Goal: Information Seeking & Learning: Find specific fact

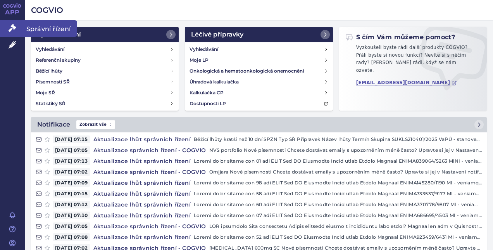
click at [19, 26] on link "Správní řízení" at bounding box center [12, 28] width 25 height 16
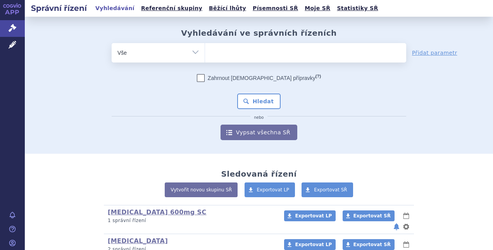
click at [236, 57] on ul at bounding box center [305, 51] width 201 height 16
click at [205, 57] on select at bounding box center [205, 52] width 0 height 19
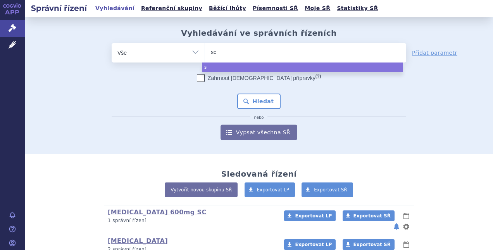
type input "sce"
type input "scemb"
type input "scembli"
type input "scemblix"
select select "scemblix"
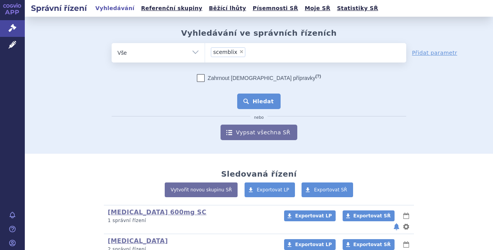
click at [247, 98] on button "Hledat" at bounding box center [259, 100] width 44 height 15
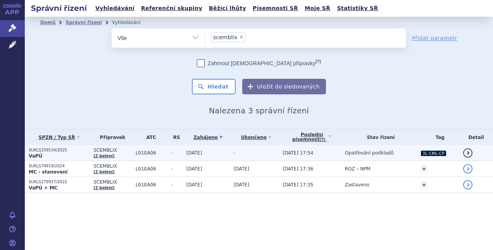
click at [182, 155] on td "30.06.2025" at bounding box center [205, 153] width 47 height 16
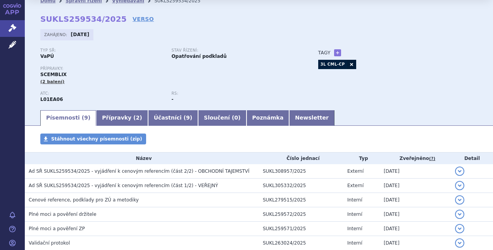
scroll to position [21, 0]
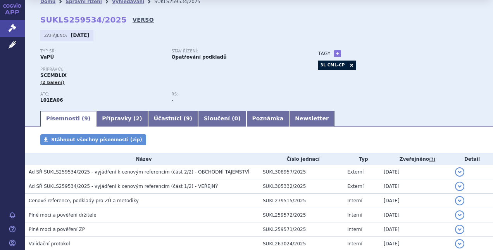
click at [133, 20] on link "VERSO" at bounding box center [143, 20] width 21 height 8
